Goal: Task Accomplishment & Management: Complete application form

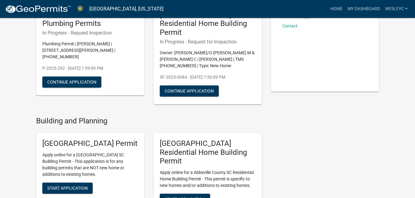
scroll to position [31, 0]
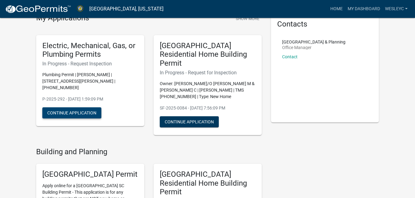
click at [77, 107] on button "Continue Application" at bounding box center [71, 112] width 59 height 11
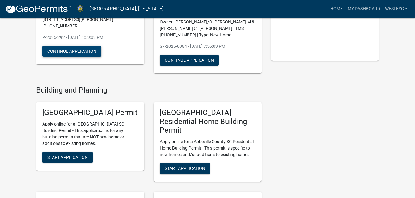
scroll to position [123, 0]
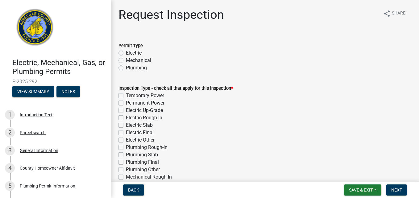
click at [126, 52] on label "Electric" at bounding box center [134, 52] width 16 height 7
click at [126, 52] on input "Electric" at bounding box center [128, 51] width 4 height 4
radio input "true"
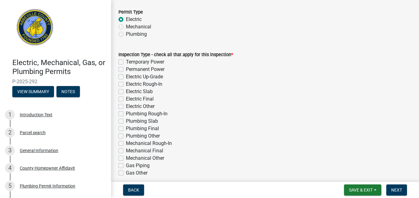
scroll to position [88, 0]
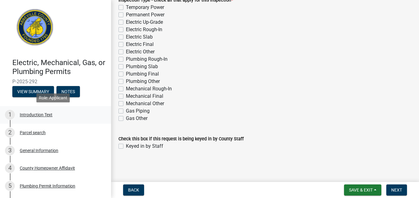
click at [28, 115] on div "Introduction Text" at bounding box center [36, 115] width 33 height 4
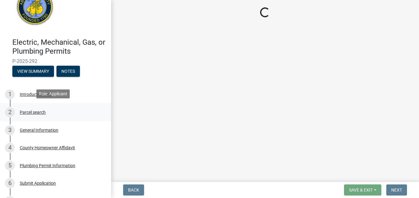
scroll to position [62, 0]
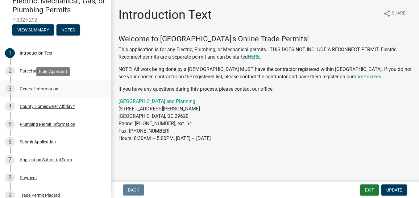
click at [37, 90] on div "General Information" at bounding box center [39, 89] width 39 height 4
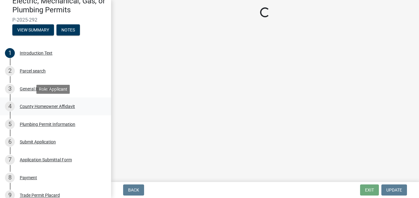
click at [37, 107] on div "County Homeowner Affidavit" at bounding box center [47, 106] width 55 height 4
click at [37, 124] on div "Plumbing Permit Information" at bounding box center [48, 124] width 56 height 4
click at [36, 123] on div "Plumbing Permit Information" at bounding box center [48, 124] width 56 height 4
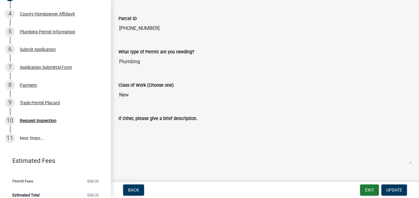
click at [131, 61] on input "Plumbing" at bounding box center [265, 62] width 293 height 12
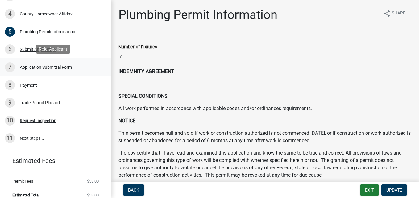
scroll to position [0, 0]
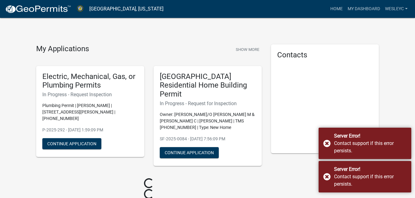
click at [330, 142] on div "Server Error! Contact support if this error persists." at bounding box center [364, 143] width 93 height 31
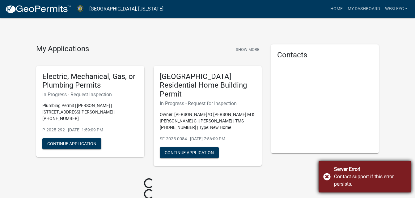
click at [328, 173] on div "Server Error! Contact support if this error persists." at bounding box center [364, 176] width 93 height 31
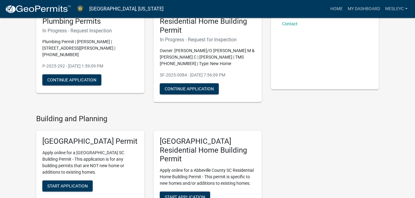
scroll to position [154, 0]
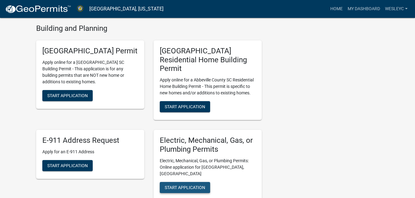
click at [174, 185] on span "Start Application" at bounding box center [185, 187] width 40 height 5
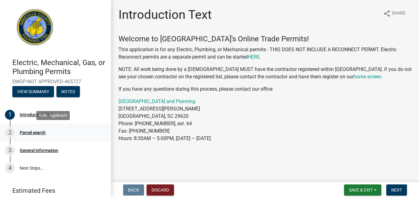
click at [42, 139] on link "2 Parcel search" at bounding box center [55, 133] width 111 height 18
click at [40, 134] on div "Parcel search" at bounding box center [33, 133] width 26 height 4
click at [35, 133] on div "Parcel search" at bounding box center [33, 133] width 26 height 4
click at [26, 132] on div "Parcel search" at bounding box center [33, 133] width 26 height 4
click at [29, 147] on div "3 General Information" at bounding box center [53, 151] width 96 height 10
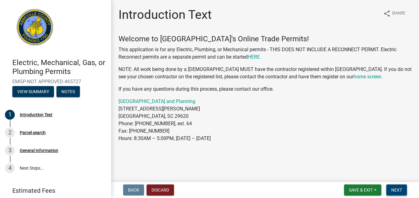
click at [395, 190] on span "Next" at bounding box center [396, 190] width 11 height 5
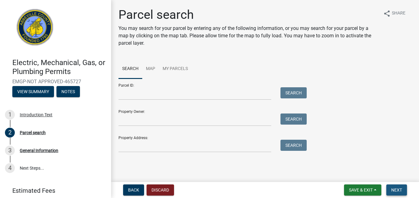
click at [403, 191] on button "Next" at bounding box center [397, 190] width 21 height 11
click at [45, 149] on div "General Information" at bounding box center [39, 150] width 39 height 4
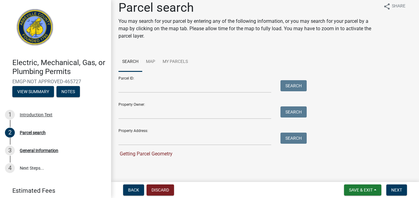
scroll to position [9, 0]
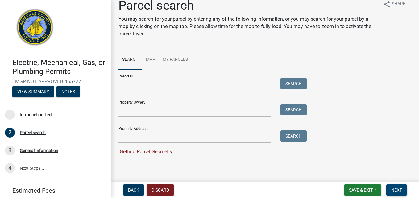
click at [398, 189] on span "Next" at bounding box center [396, 190] width 11 height 5
click at [396, 188] on span "Next" at bounding box center [396, 190] width 11 height 5
drag, startPoint x: 155, startPoint y: 79, endPoint x: 154, endPoint y: 82, distance: 3.2
click at [155, 79] on input "Parcel ID:" at bounding box center [195, 84] width 153 height 13
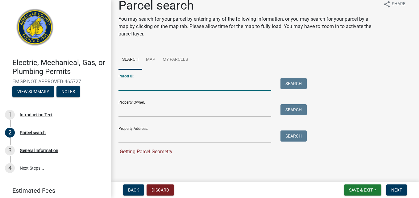
type input "[PHONE_NUMBER]"
type input "[PERSON_NAME]/O [PERSON_NAME] & [PERSON_NAME]"
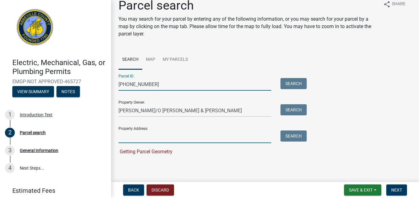
type input "[STREET_ADDRESS][PERSON_NAME]"
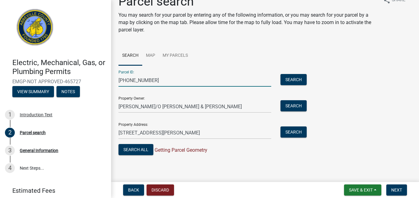
scroll to position [15, 0]
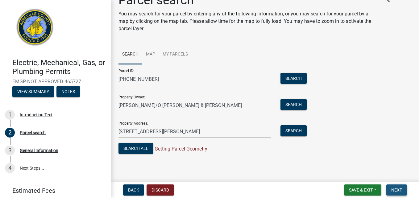
click at [394, 190] on span "Next" at bounding box center [396, 190] width 11 height 5
click at [127, 146] on button "Search All" at bounding box center [136, 148] width 35 height 11
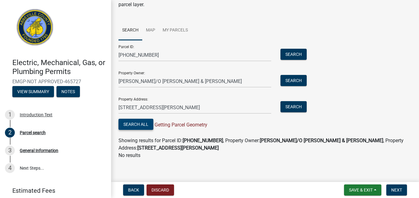
scroll to position [42, 0]
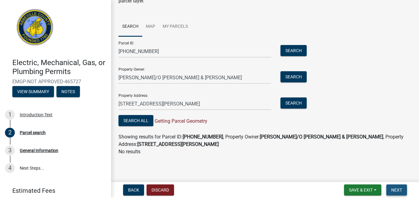
click at [400, 189] on span "Next" at bounding box center [396, 190] width 11 height 5
click at [396, 188] on span "Next" at bounding box center [396, 190] width 11 height 5
click at [398, 190] on span "Next" at bounding box center [396, 190] width 11 height 5
click at [31, 149] on div "General Information" at bounding box center [39, 150] width 39 height 4
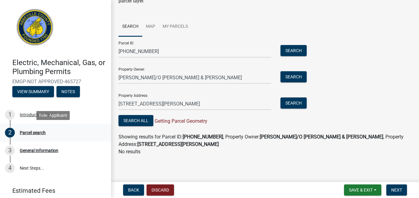
click at [29, 131] on div "Parcel search" at bounding box center [33, 133] width 26 height 4
click at [394, 192] on span "Next" at bounding box center [396, 190] width 11 height 5
click at [25, 115] on div "Introduction Text" at bounding box center [36, 115] width 33 height 4
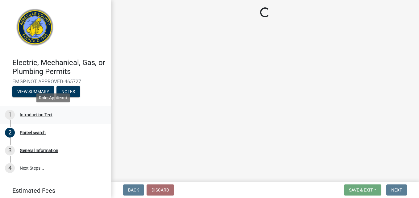
scroll to position [0, 0]
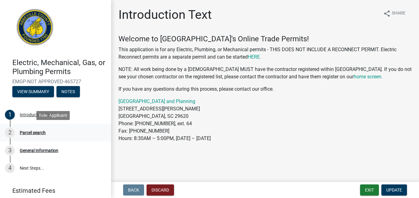
click at [27, 133] on div "Parcel search" at bounding box center [33, 133] width 26 height 4
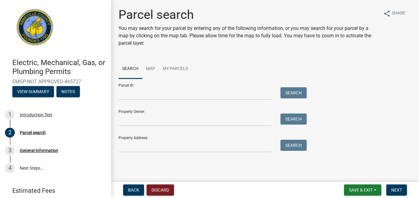
click at [293, 100] on div "Search" at bounding box center [292, 93] width 32 height 13
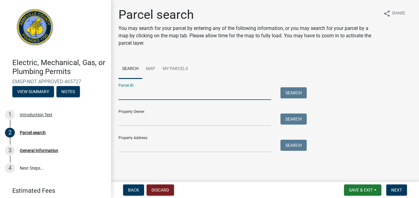
click at [157, 95] on input "Parcel ID:" at bounding box center [195, 93] width 153 height 13
type input "[PHONE_NUMBER]"
type input "[PERSON_NAME]/O [PERSON_NAME] & [PERSON_NAME]"
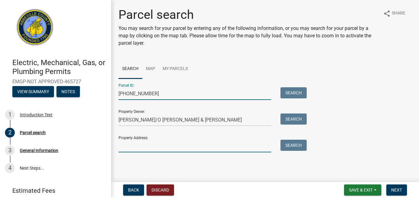
type input "[STREET_ADDRESS][PERSON_NAME]"
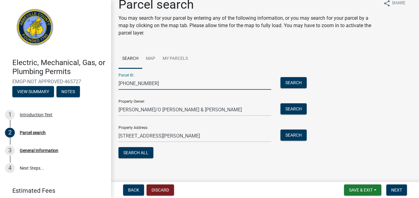
scroll to position [15, 0]
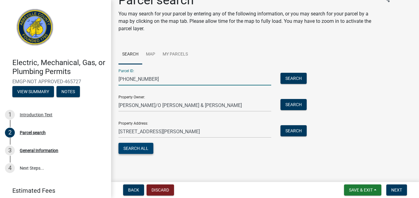
click at [142, 152] on button "Search All" at bounding box center [136, 148] width 35 height 11
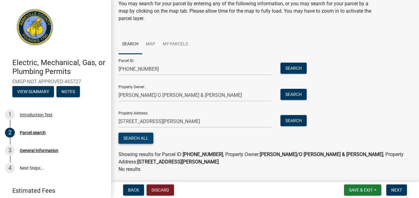
scroll to position [42, 0]
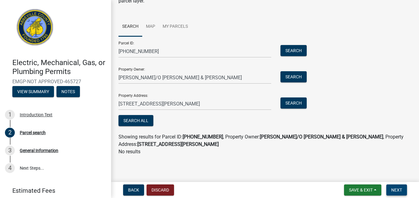
click at [400, 190] on span "Next" at bounding box center [396, 190] width 11 height 5
click at [404, 192] on button "Next" at bounding box center [397, 190] width 21 height 11
click at [132, 120] on button "Search All" at bounding box center [136, 120] width 35 height 11
click at [142, 124] on button "Search All" at bounding box center [136, 120] width 35 height 11
click at [394, 192] on span "Next" at bounding box center [396, 190] width 11 height 5
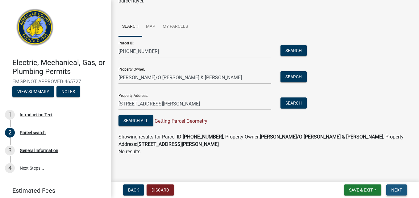
click at [394, 191] on span "Next" at bounding box center [396, 190] width 11 height 5
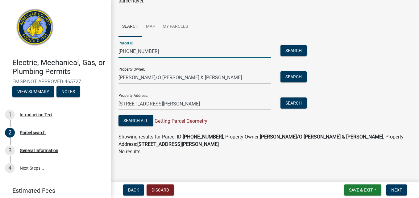
click at [168, 51] on input "[PHONE_NUMBER]" at bounding box center [195, 51] width 153 height 13
click at [154, 50] on input "[PHONE_NUMBER]" at bounding box center [195, 51] width 153 height 13
click at [153, 28] on link "Map" at bounding box center [150, 27] width 17 height 20
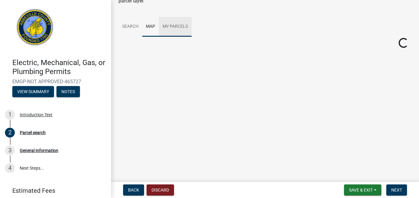
click at [175, 24] on link "My Parcels" at bounding box center [175, 27] width 33 height 20
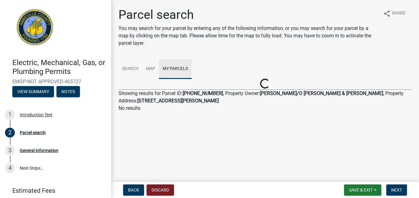
scroll to position [0, 0]
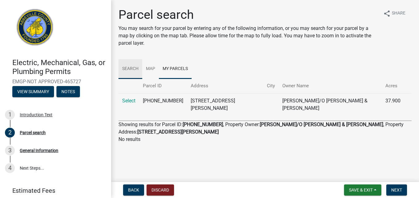
click at [134, 69] on link "Search" at bounding box center [131, 69] width 24 height 20
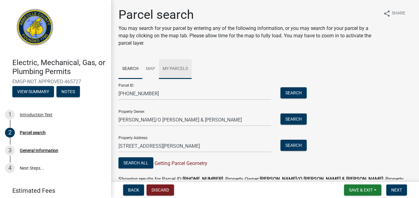
click at [169, 69] on link "My Parcels" at bounding box center [175, 69] width 33 height 20
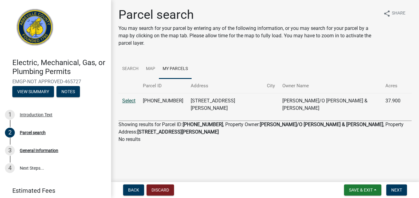
click at [122, 101] on link "Select" at bounding box center [128, 101] width 13 height 6
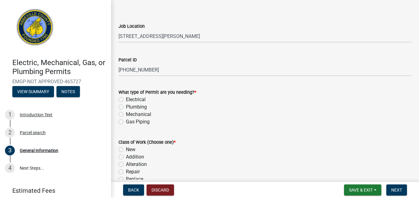
scroll to position [31, 0]
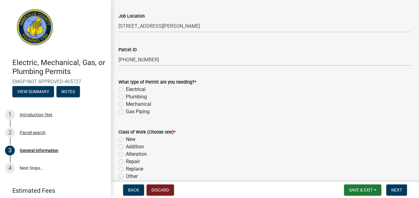
click at [126, 88] on label "Electrical" at bounding box center [136, 89] width 20 height 7
click at [126, 88] on input "Electrical" at bounding box center [128, 88] width 4 height 4
radio input "true"
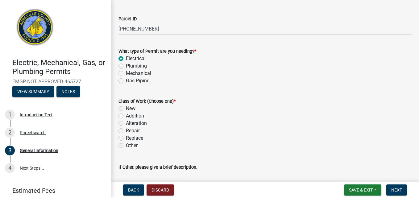
click at [126, 109] on label "New" at bounding box center [131, 108] width 10 height 7
click at [126, 109] on input "New" at bounding box center [128, 107] width 4 height 4
radio input "true"
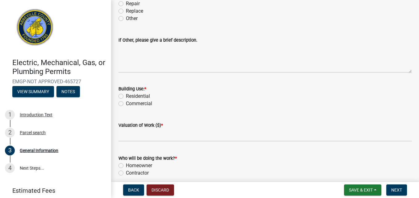
scroll to position [216, 0]
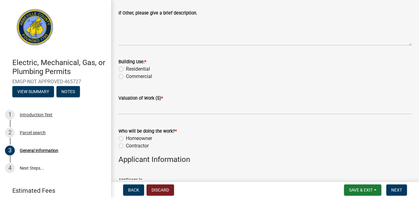
click at [137, 68] on label "Residential" at bounding box center [138, 68] width 24 height 7
click at [130, 68] on input "Residential" at bounding box center [128, 67] width 4 height 4
radio input "true"
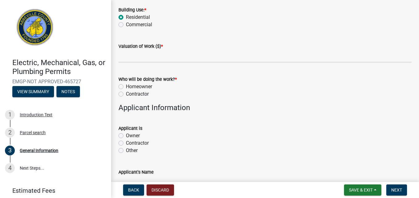
scroll to position [278, 0]
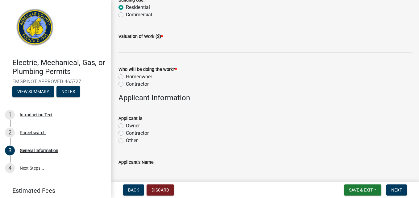
click at [125, 78] on div "Homeowner" at bounding box center [265, 76] width 293 height 7
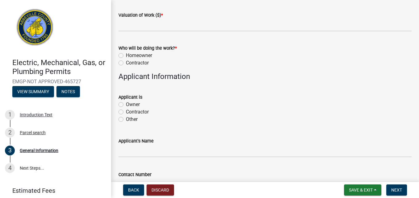
scroll to position [309, 0]
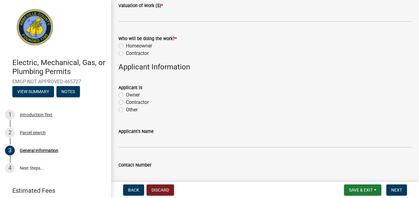
click at [131, 93] on label "Owner" at bounding box center [133, 94] width 14 height 7
click at [130, 93] on input "Owner" at bounding box center [128, 93] width 4 height 4
radio input "true"
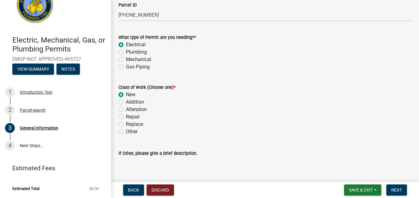
scroll to position [65, 0]
